Goal: Task Accomplishment & Management: Manage account settings

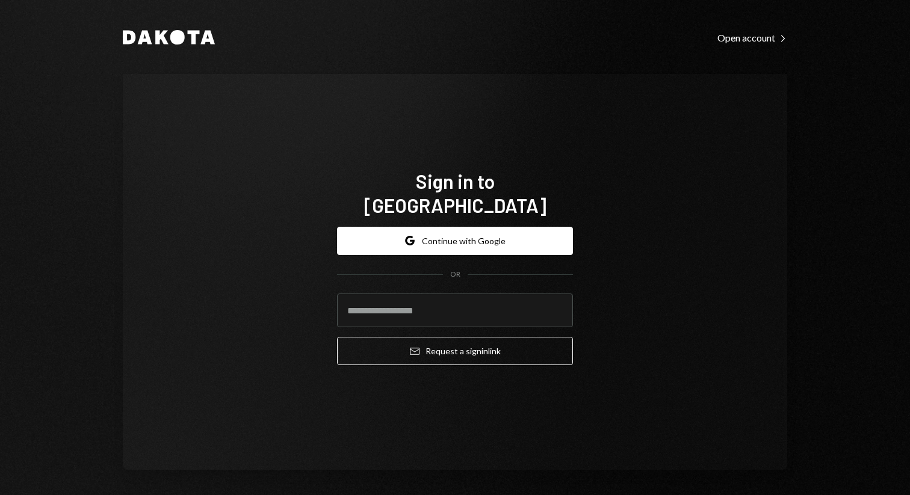
type input "**********"
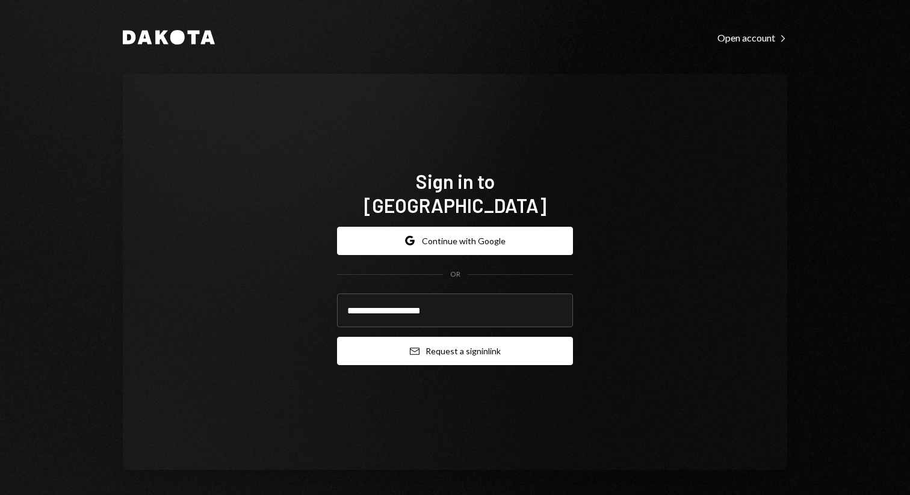
click at [450, 337] on button "Email Request a sign in link" at bounding box center [455, 351] width 236 height 28
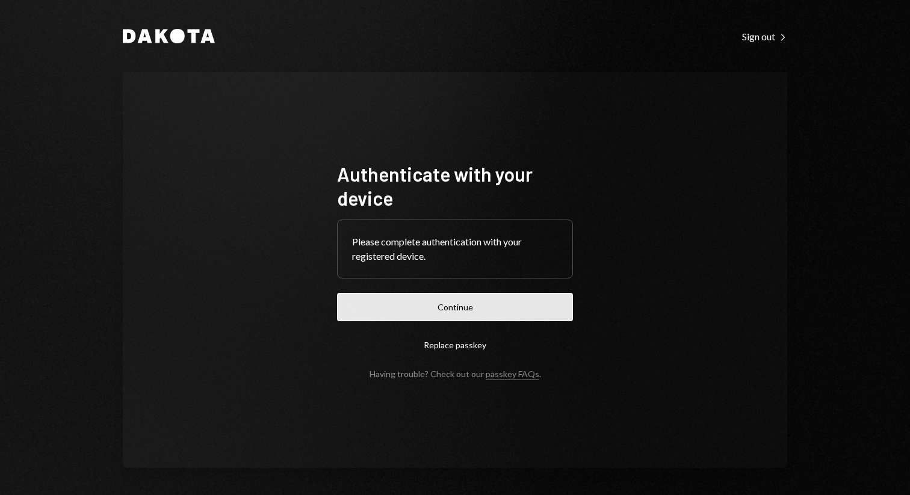
click at [465, 303] on button "Continue" at bounding box center [455, 307] width 236 height 28
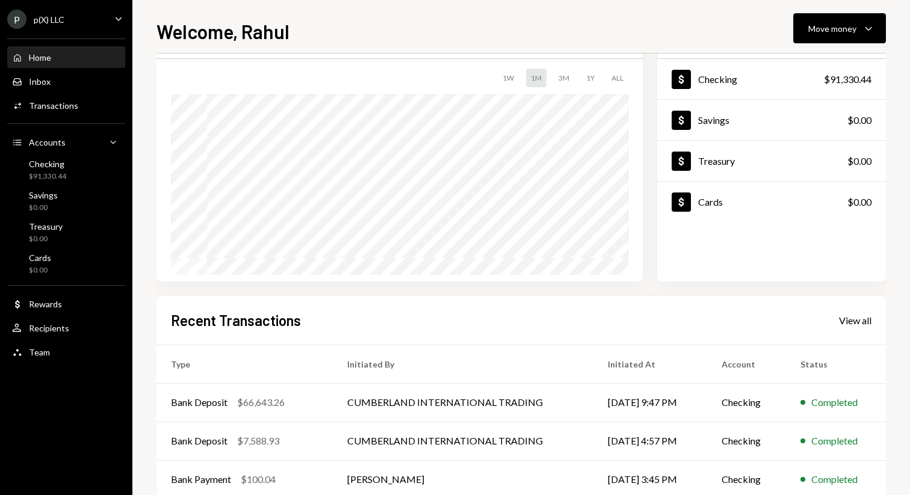
scroll to position [173, 0]
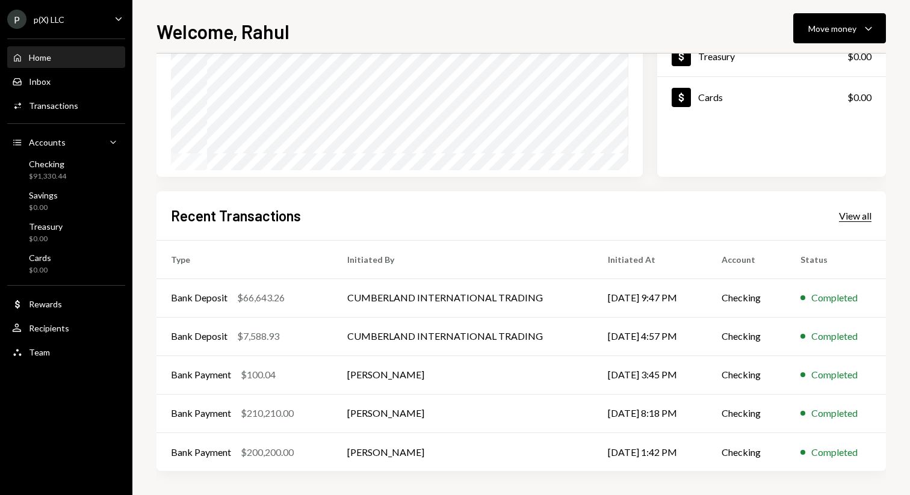
click at [842, 220] on div "View all" at bounding box center [855, 216] width 33 height 12
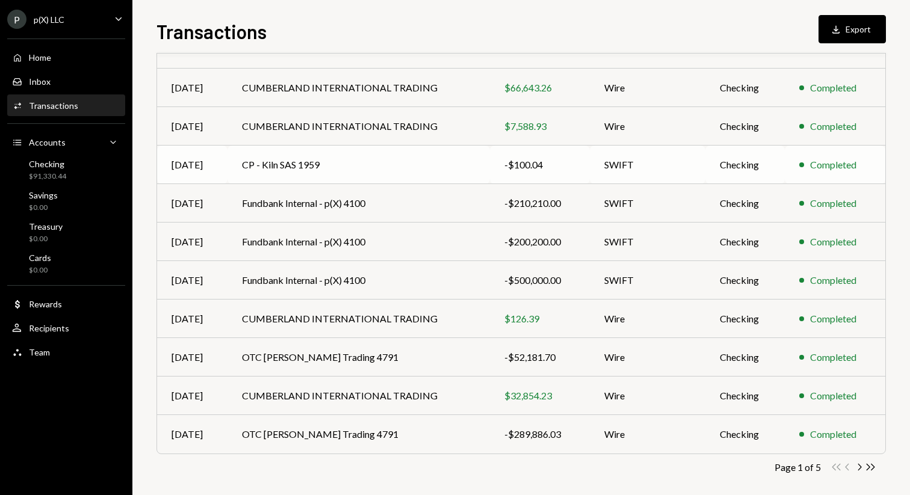
scroll to position [133, 0]
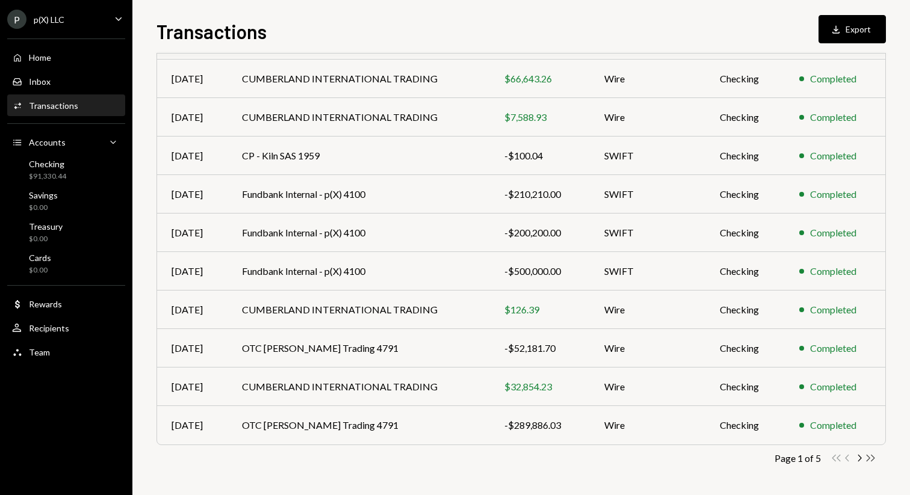
click at [871, 460] on icon "Double Arrow Right" at bounding box center [870, 458] width 11 height 11
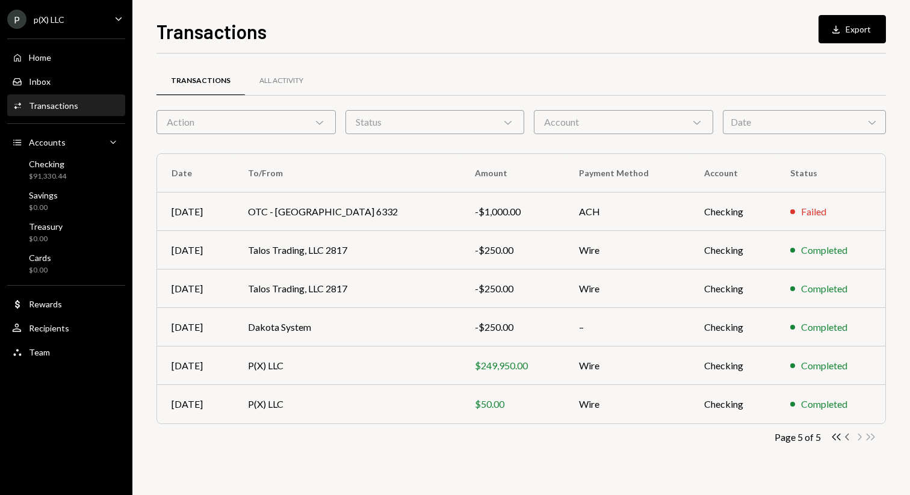
click at [849, 438] on icon "Chevron Left" at bounding box center [847, 437] width 11 height 11
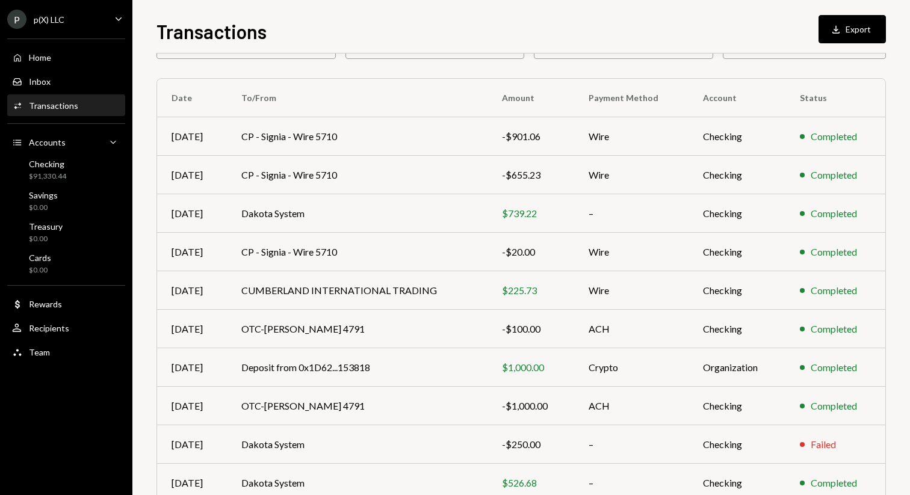
scroll to position [133, 0]
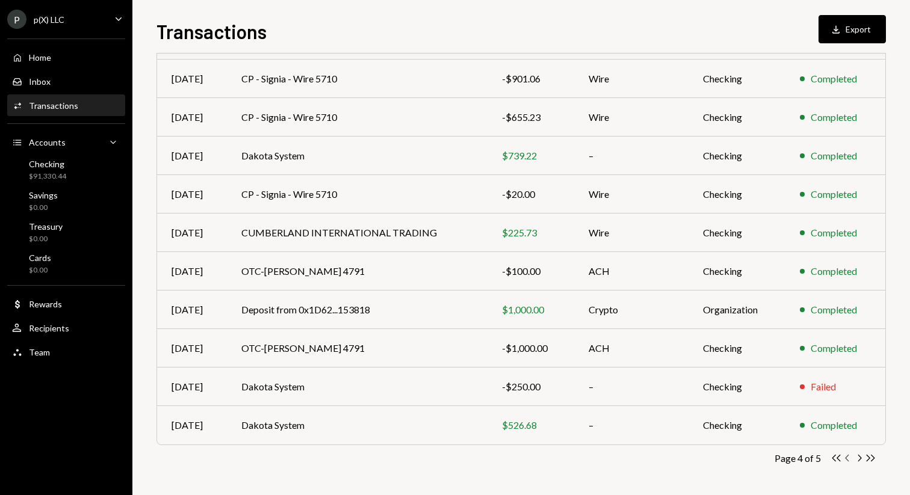
click at [852, 456] on icon "Chevron Left" at bounding box center [847, 458] width 11 height 11
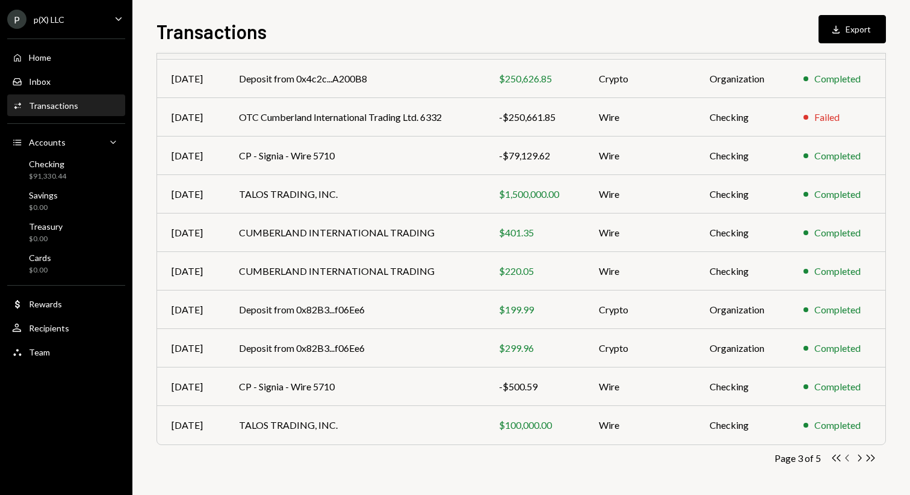
click at [845, 457] on icon "Chevron Left" at bounding box center [847, 458] width 11 height 11
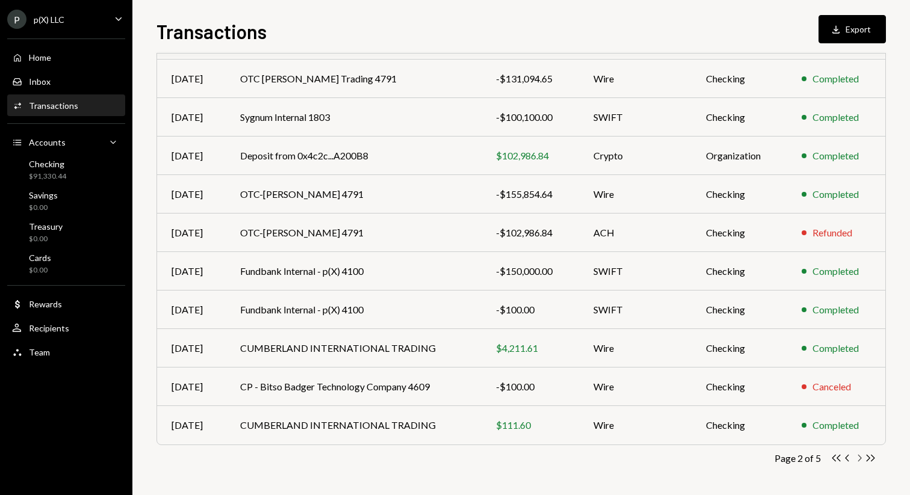
click at [860, 455] on icon "Chevron Right" at bounding box center [859, 458] width 11 height 11
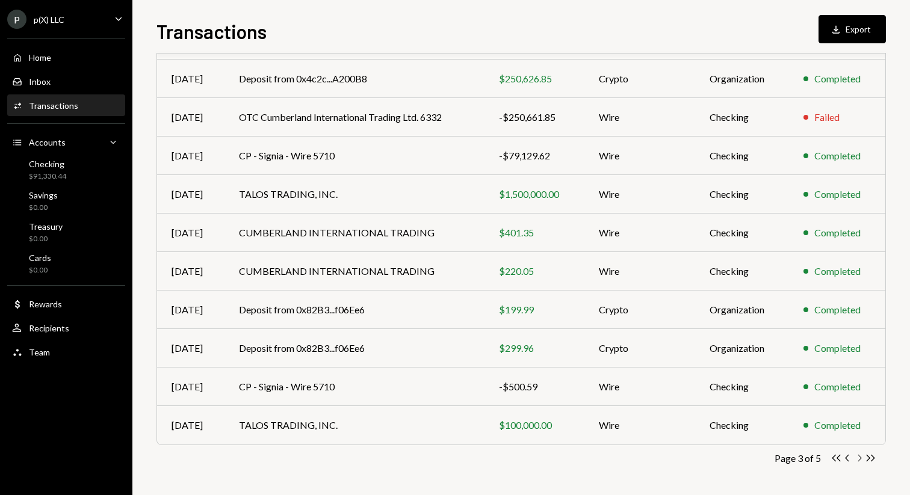
click at [860, 455] on icon "Chevron Right" at bounding box center [859, 458] width 11 height 11
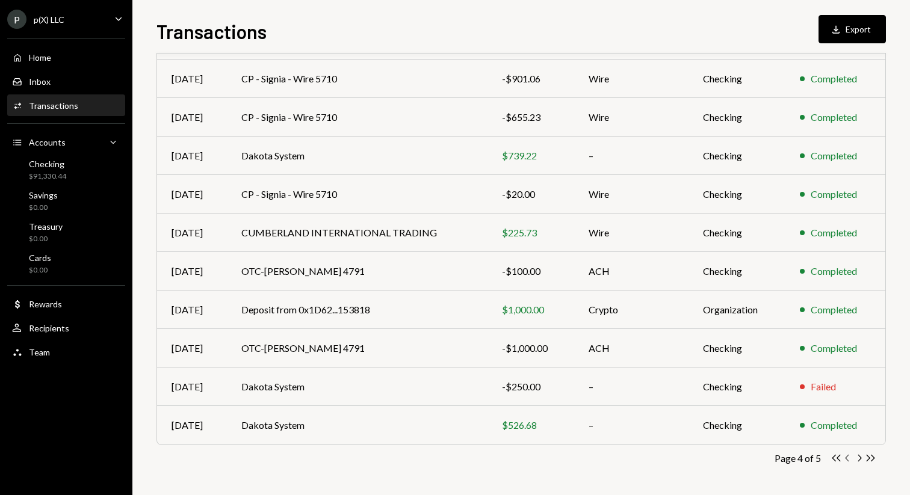
click at [849, 458] on icon "Chevron Left" at bounding box center [847, 458] width 11 height 11
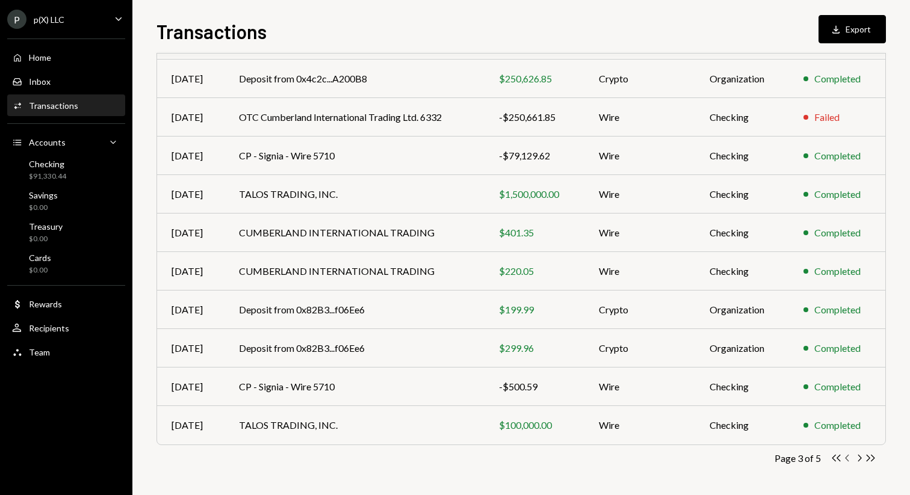
click at [848, 458] on icon "Chevron Left" at bounding box center [847, 458] width 11 height 11
